Goal: Information Seeking & Learning: Learn about a topic

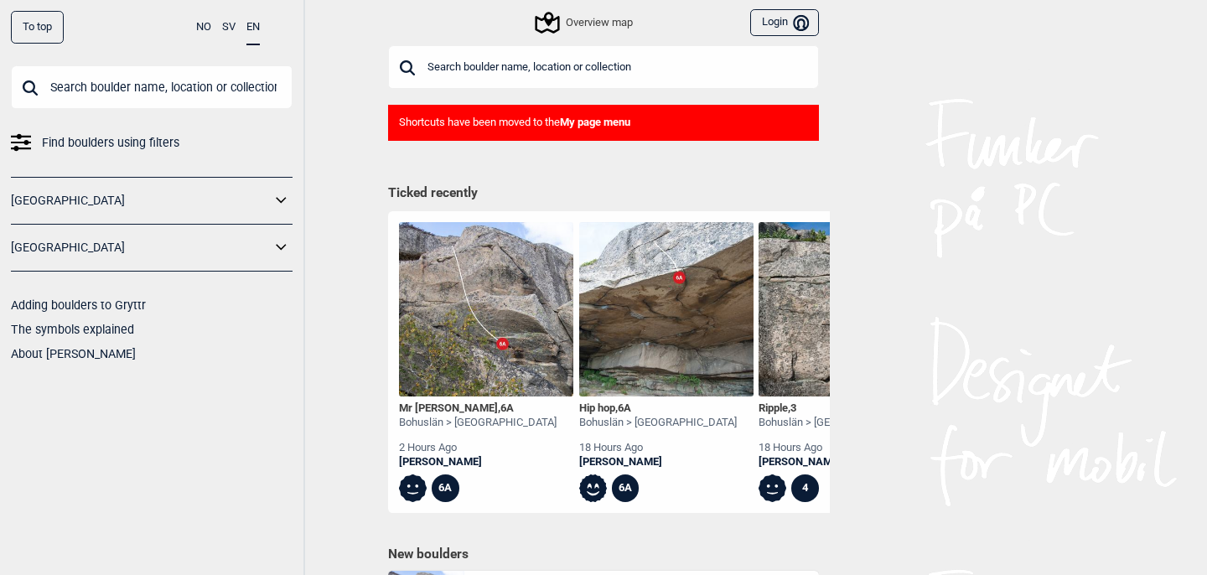
click at [509, 52] on input "text" at bounding box center [603, 67] width 431 height 44
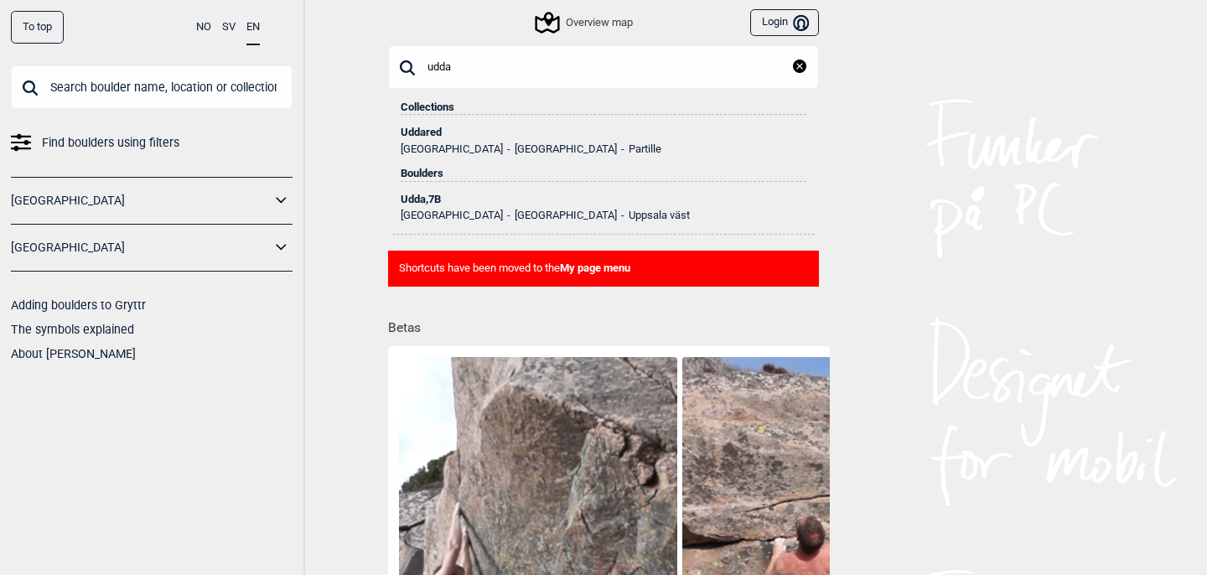
type input "udda"
click at [430, 132] on div "Uddared" at bounding box center [604, 133] width 406 height 12
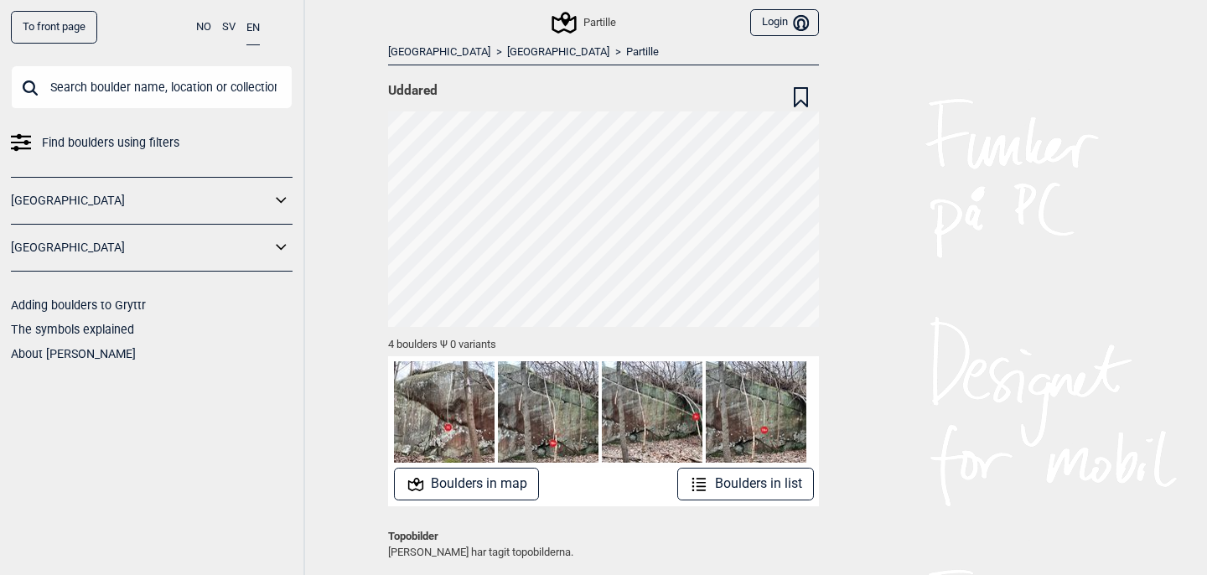
click at [785, 492] on button "Boulders in list" at bounding box center [745, 484] width 137 height 33
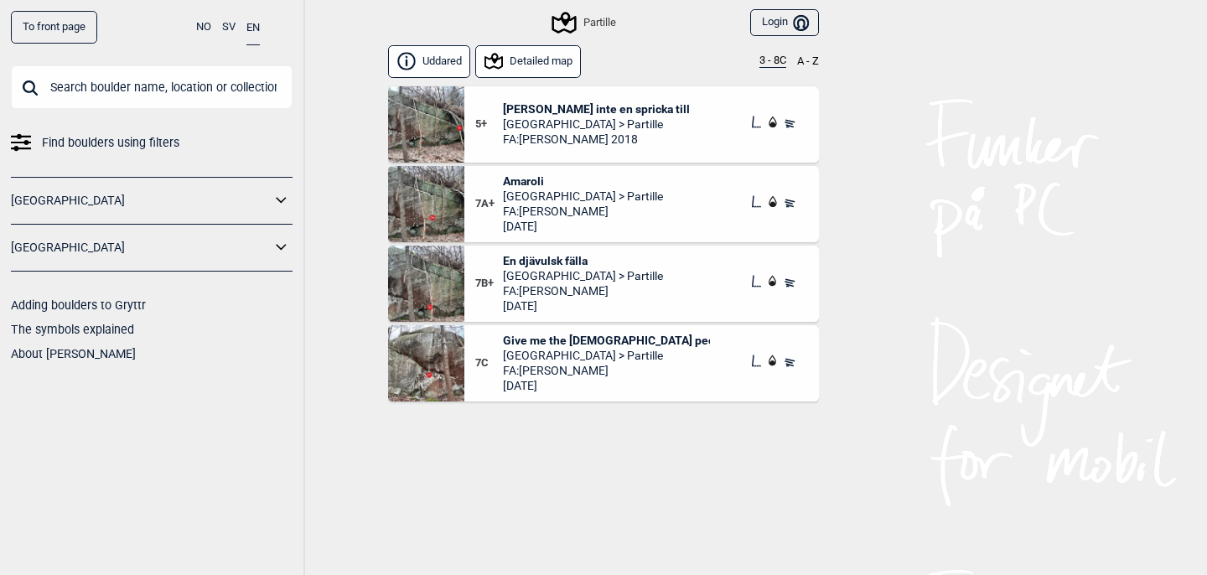
click at [572, 106] on span "[PERSON_NAME] inte en spricka till" at bounding box center [596, 108] width 187 height 15
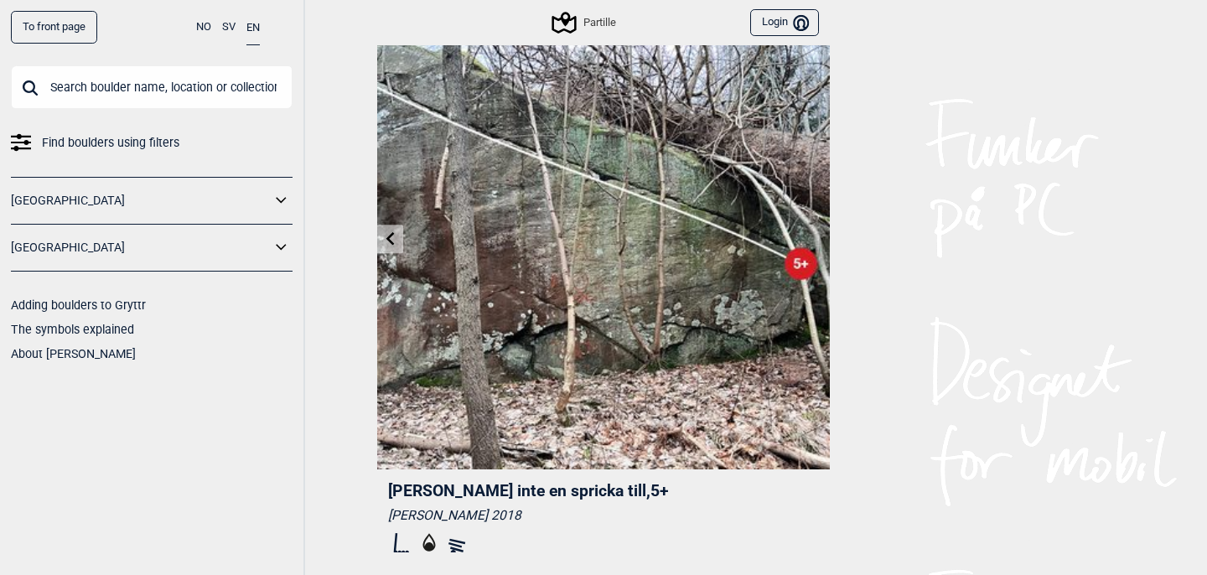
scroll to position [70, 0]
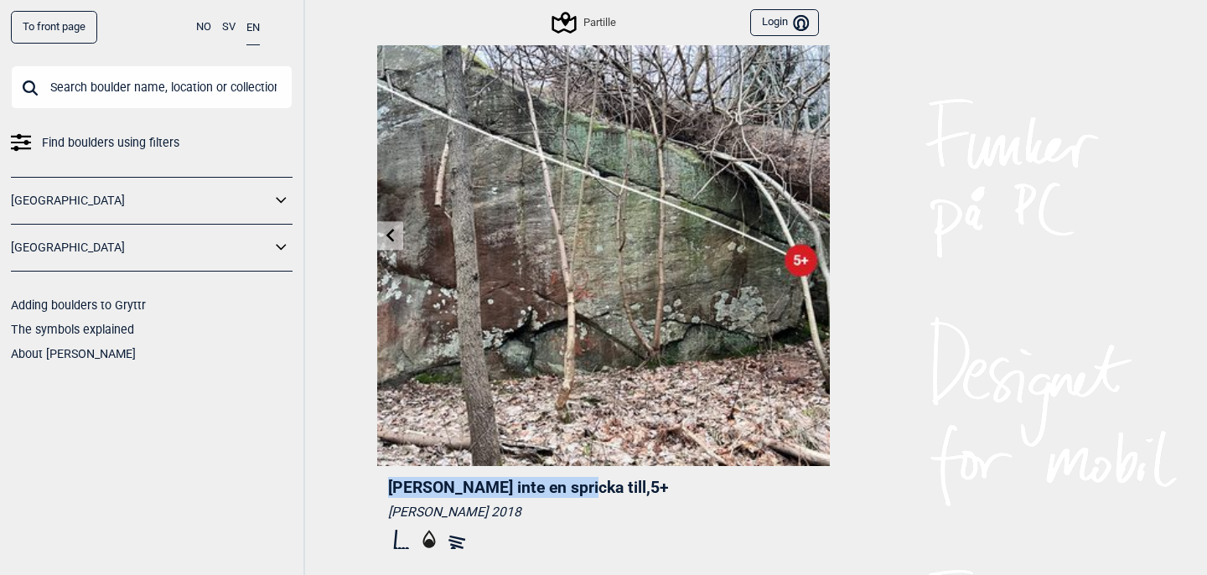
drag, startPoint x: 385, startPoint y: 488, endPoint x: 562, endPoint y: 492, distance: 177.7
copy span "[PERSON_NAME] inte en spricka till"
click at [396, 239] on link at bounding box center [390, 236] width 26 height 28
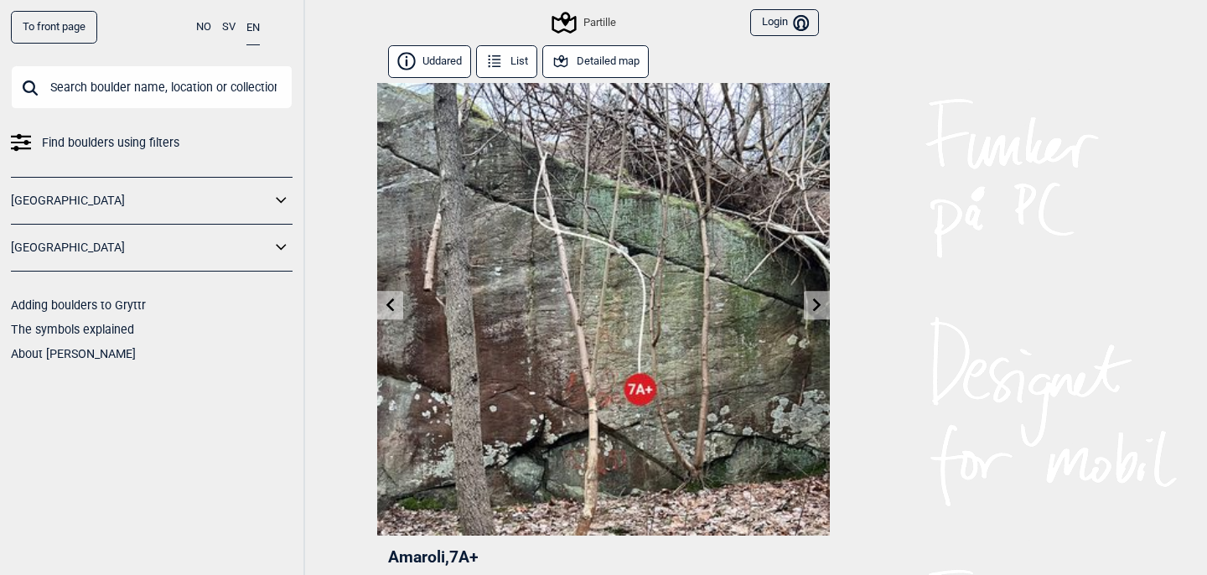
click at [391, 306] on icon at bounding box center [390, 304] width 13 height 13
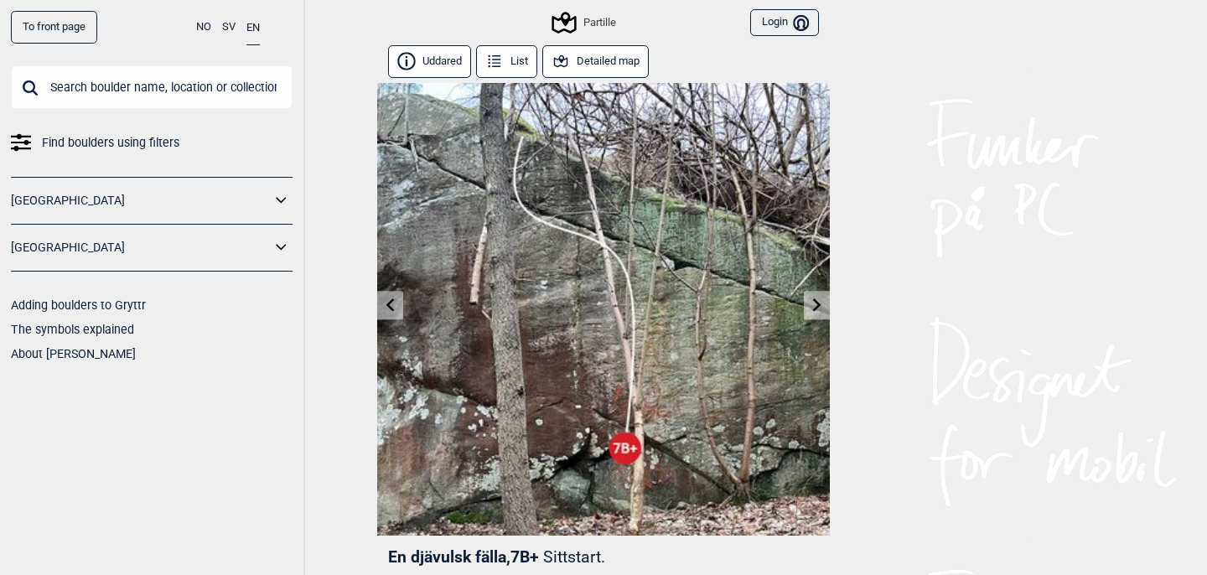
click at [391, 306] on icon at bounding box center [390, 304] width 13 height 13
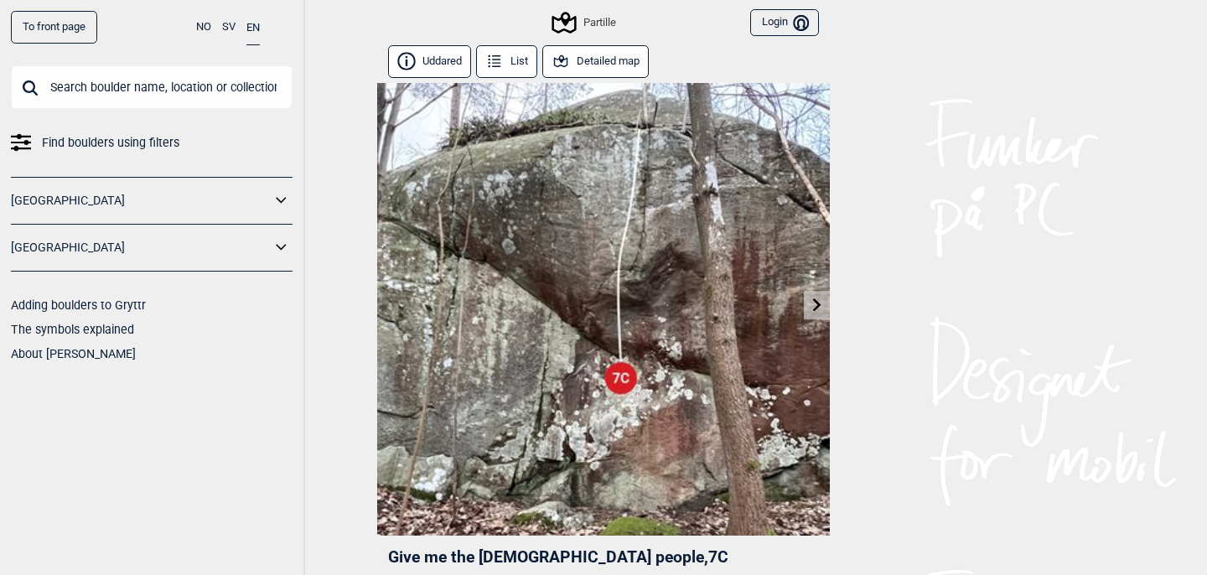
click at [817, 306] on icon at bounding box center [817, 304] width 8 height 13
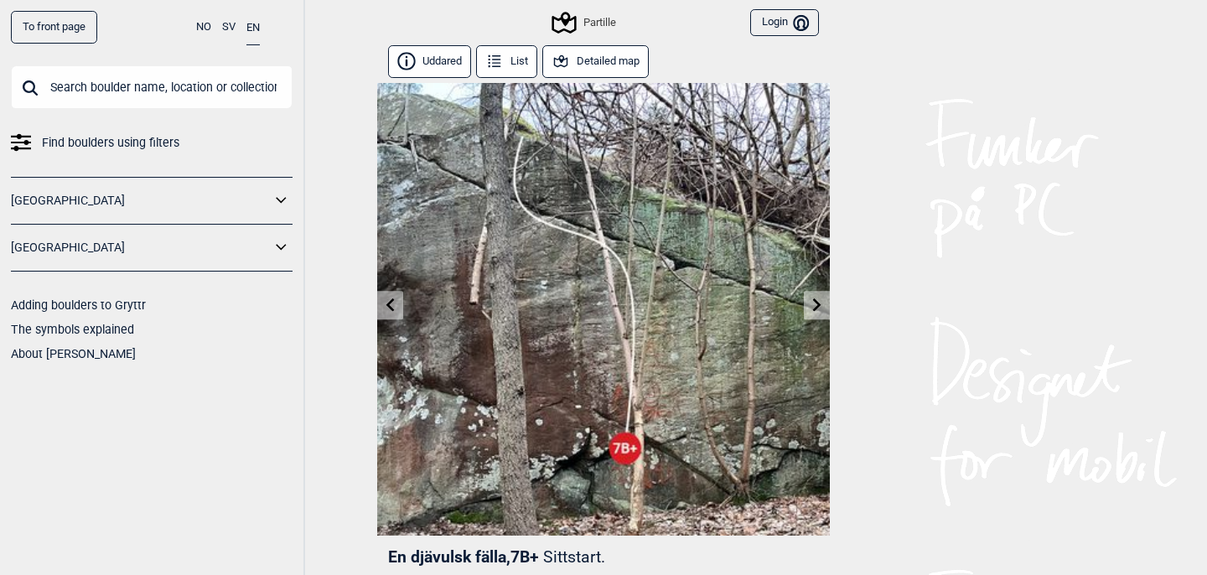
click at [817, 307] on icon at bounding box center [817, 304] width 8 height 13
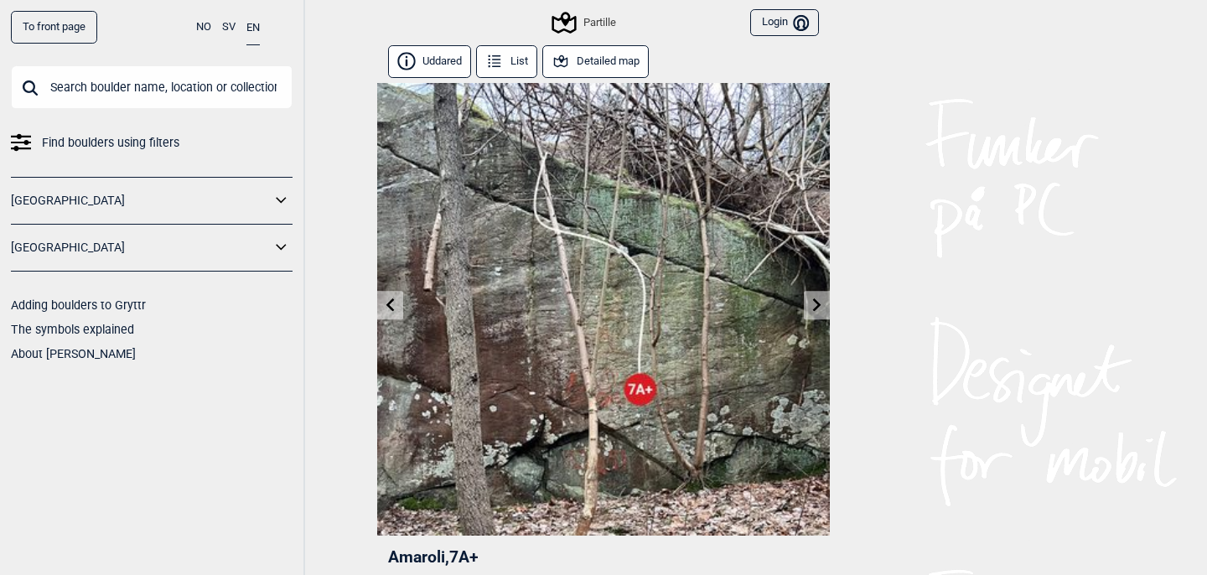
click at [817, 307] on icon at bounding box center [817, 304] width 8 height 13
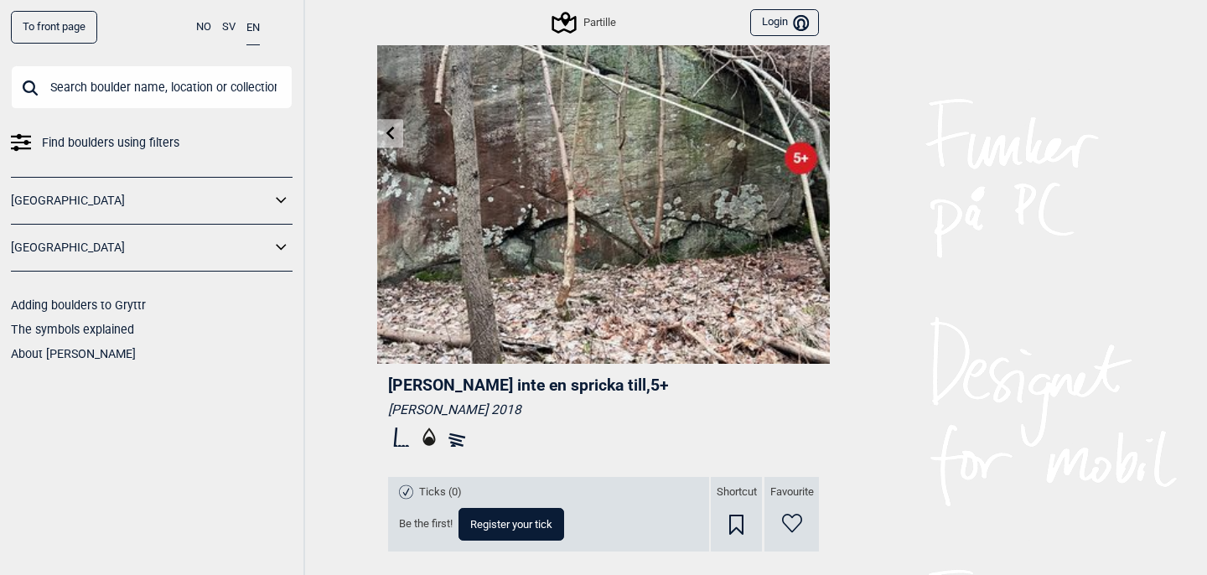
scroll to position [177, 0]
